Goal: Navigation & Orientation: Find specific page/section

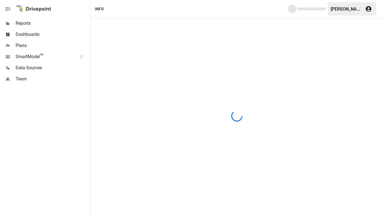
click at [33, 68] on span "Data Sources" at bounding box center [53, 68] width 74 height 7
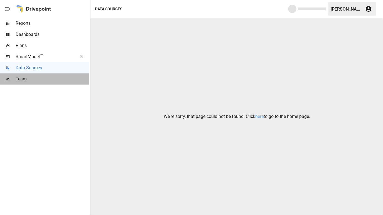
click at [22, 77] on span "Team" at bounding box center [53, 79] width 74 height 7
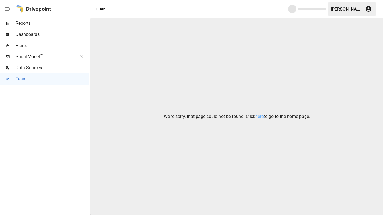
click at [32, 69] on span "Data Sources" at bounding box center [53, 68] width 74 height 7
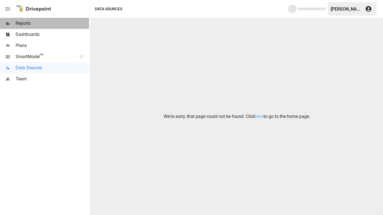
click at [28, 23] on span "Reports" at bounding box center [53, 23] width 74 height 7
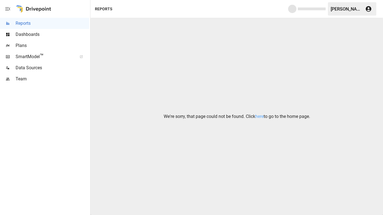
click at [337, 9] on div "[PERSON_NAME]" at bounding box center [346, 8] width 31 height 5
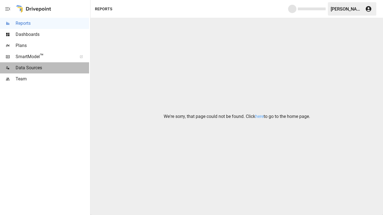
click at [27, 69] on span "Data Sources" at bounding box center [53, 68] width 74 height 7
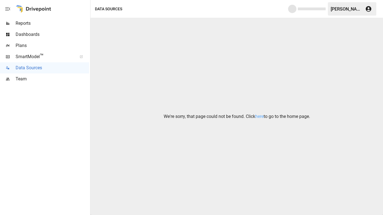
click at [31, 58] on span "SmartModel ™" at bounding box center [45, 56] width 58 height 7
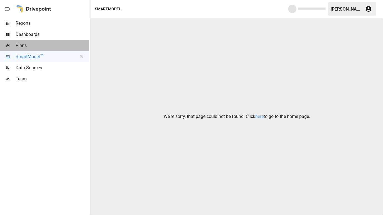
click at [26, 45] on span "Plans" at bounding box center [53, 45] width 74 height 7
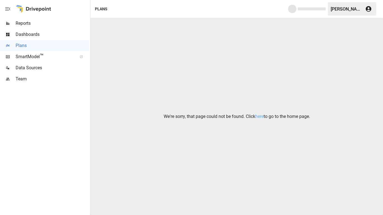
click at [30, 34] on span "Dashboards" at bounding box center [53, 34] width 74 height 7
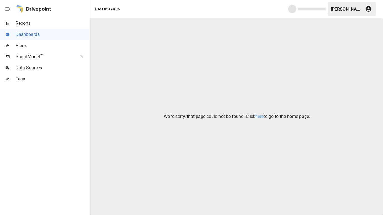
click at [30, 21] on span "Reports" at bounding box center [53, 23] width 74 height 7
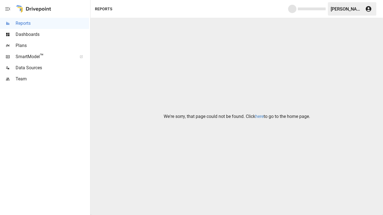
click at [262, 118] on link "here" at bounding box center [259, 116] width 8 height 5
